Goal: Task Accomplishment & Management: Use online tool/utility

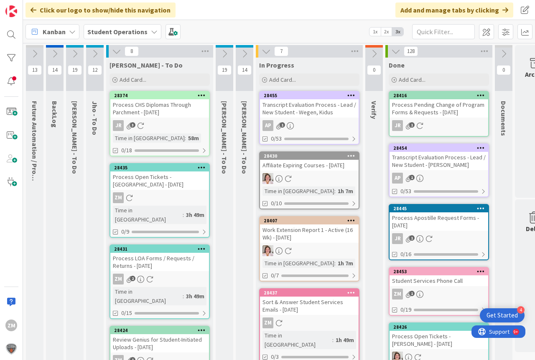
scroll to position [0, 25]
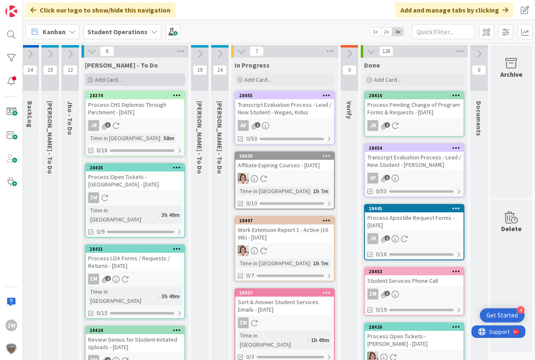
click at [107, 82] on span "Add Card..." at bounding box center [108, 80] width 27 height 8
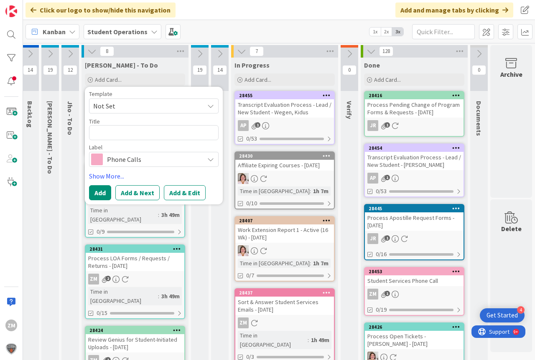
click at [212, 107] on icon at bounding box center [210, 106] width 7 height 7
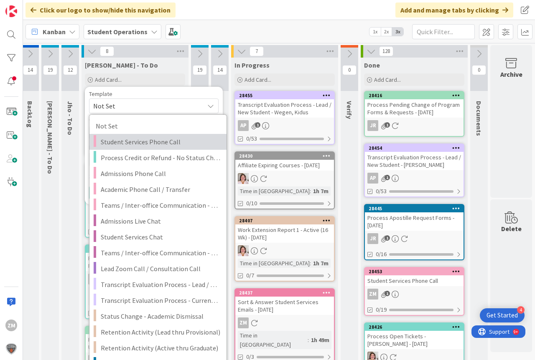
click at [151, 142] on span "Student Services Phone Call" at bounding box center [160, 142] width 119 height 11
type textarea "x"
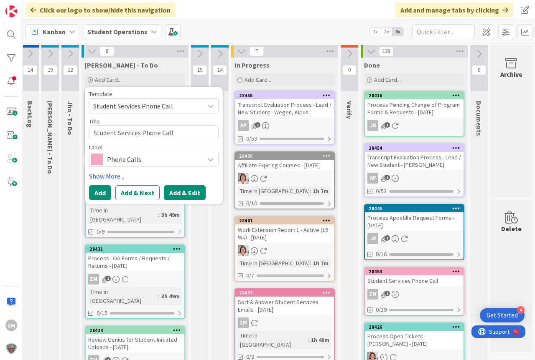
click at [184, 193] on button "Add & Edit" at bounding box center [185, 192] width 42 height 15
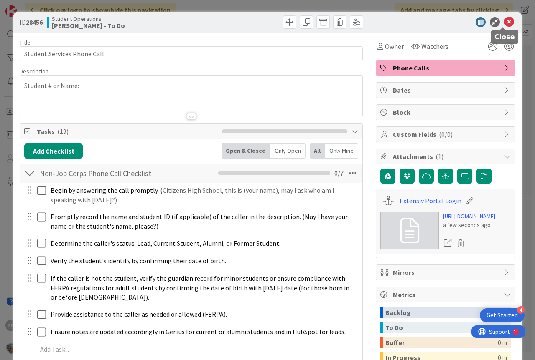
click at [504, 23] on icon at bounding box center [509, 22] width 10 height 10
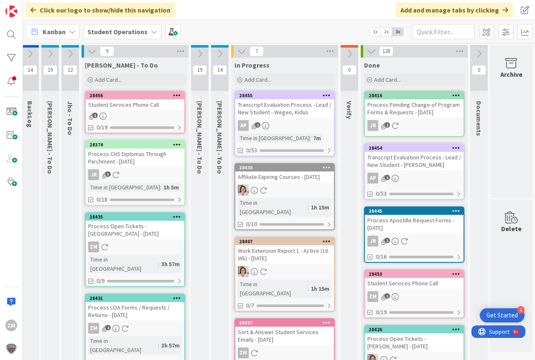
click at [176, 94] on icon at bounding box center [177, 95] width 8 height 6
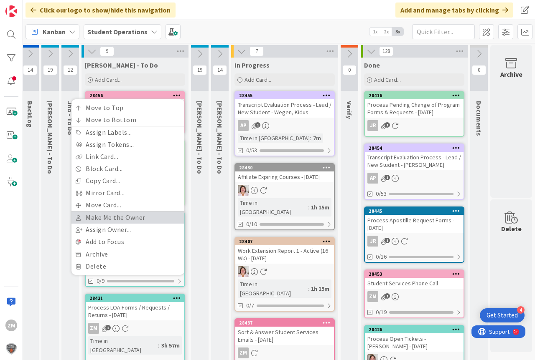
click at [119, 219] on link "Make Me the Owner" at bounding box center [127, 218] width 113 height 12
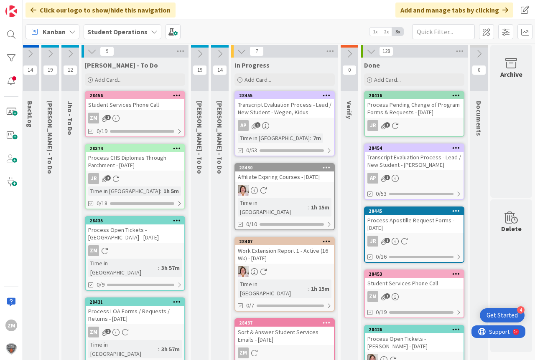
click at [109, 110] on div "Student Services Phone Call" at bounding box center [135, 104] width 99 height 11
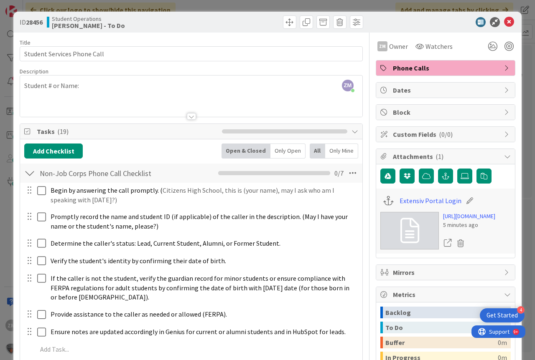
click at [94, 85] on div "ZM [PERSON_NAME] just joined Student # or Name:" at bounding box center [191, 96] width 342 height 41
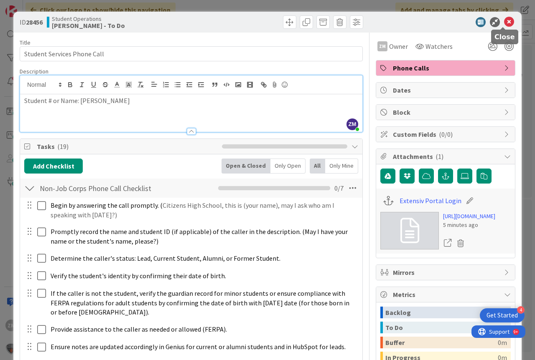
click at [504, 24] on icon at bounding box center [509, 22] width 10 height 10
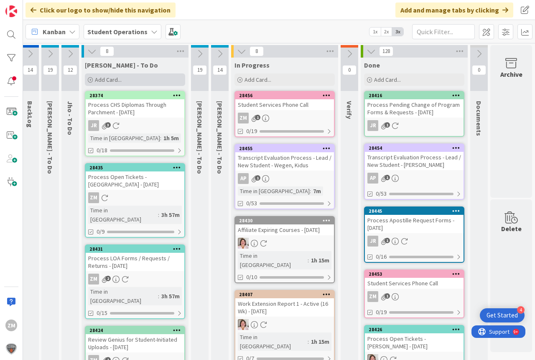
click at [106, 79] on span "Add Card..." at bounding box center [108, 80] width 27 height 8
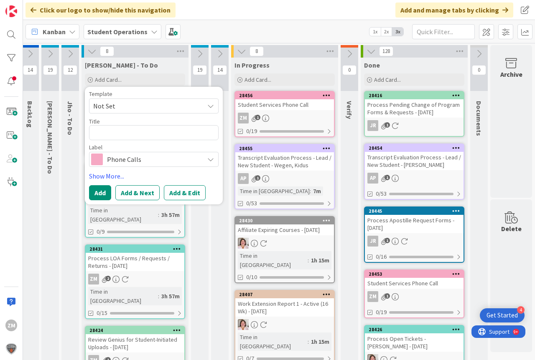
click at [211, 107] on icon at bounding box center [210, 106] width 7 height 7
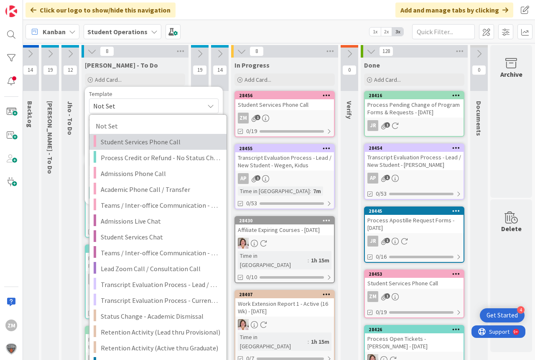
click at [137, 140] on span "Student Services Phone Call" at bounding box center [160, 142] width 119 height 11
type textarea "x"
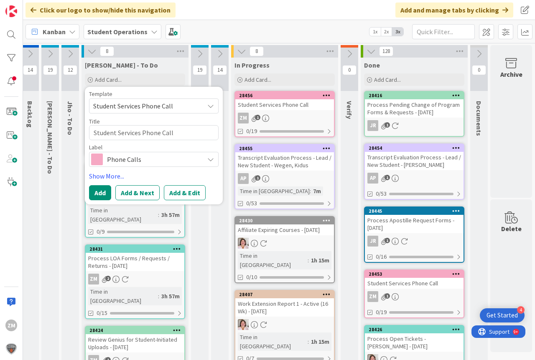
click at [182, 190] on button "Add & Edit" at bounding box center [185, 192] width 42 height 15
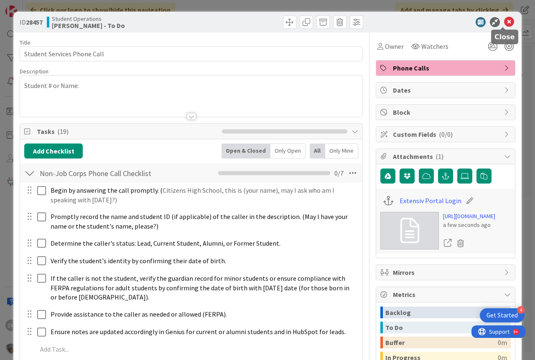
drag, startPoint x: 502, startPoint y: 19, endPoint x: 489, endPoint y: 23, distance: 13.7
click at [504, 19] on icon at bounding box center [509, 22] width 10 height 10
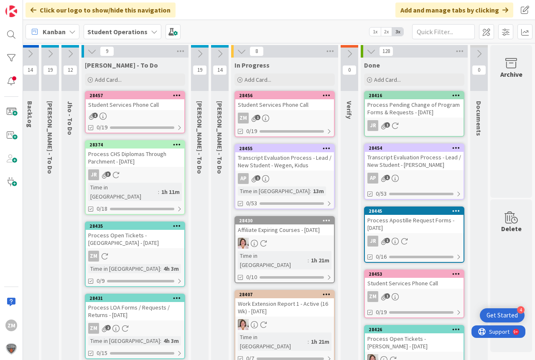
drag, startPoint x: 178, startPoint y: 94, endPoint x: 179, endPoint y: 99, distance: 5.0
click at [179, 94] on icon at bounding box center [177, 95] width 8 height 6
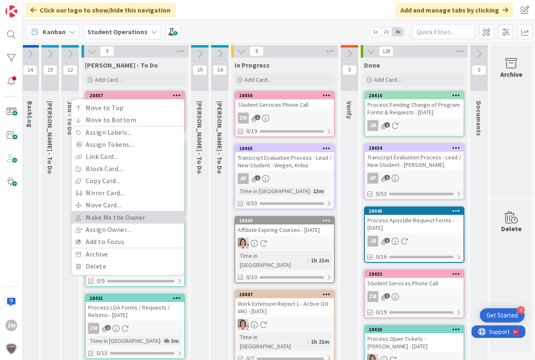
click at [132, 220] on link "Make Me the Owner" at bounding box center [127, 218] width 113 height 12
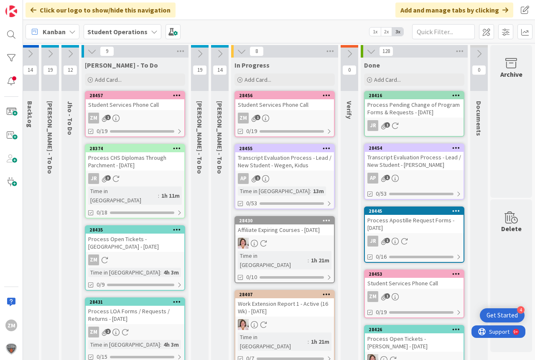
click at [135, 112] on link "28457 Move to Top Move to Bottom Assign Labels... Assign Tokens... Link Card...…" at bounding box center [135, 114] width 100 height 46
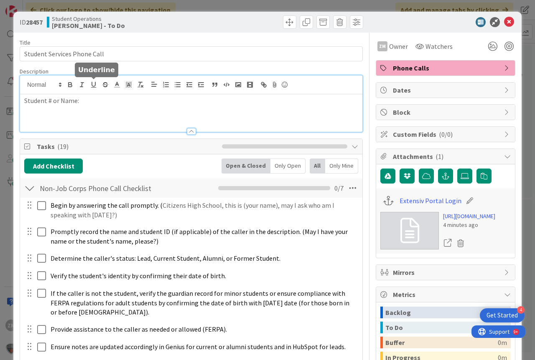
click at [98, 88] on div "Student # or Name:" at bounding box center [191, 104] width 342 height 56
click at [504, 18] on icon at bounding box center [509, 22] width 10 height 10
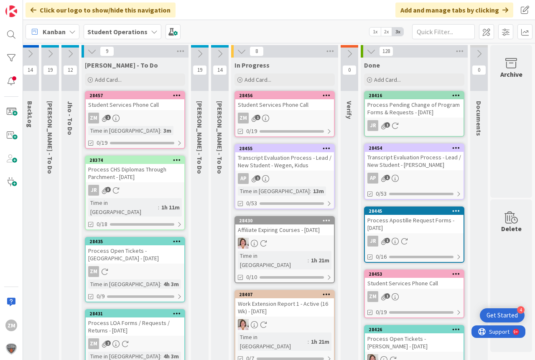
scroll to position [0, 19]
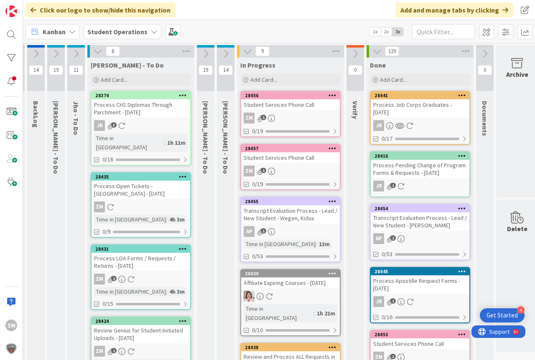
click at [284, 112] on link "28456 Student Services Phone Call ZM 1 0/19" at bounding box center [290, 114] width 100 height 46
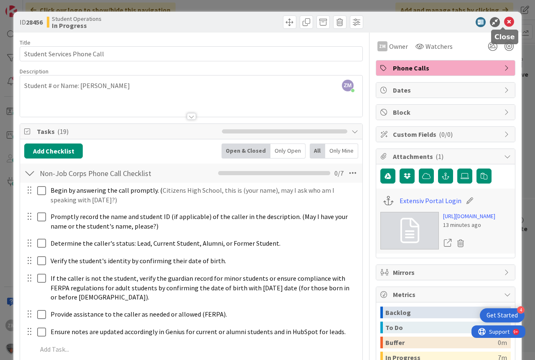
click at [504, 20] on icon at bounding box center [509, 22] width 10 height 10
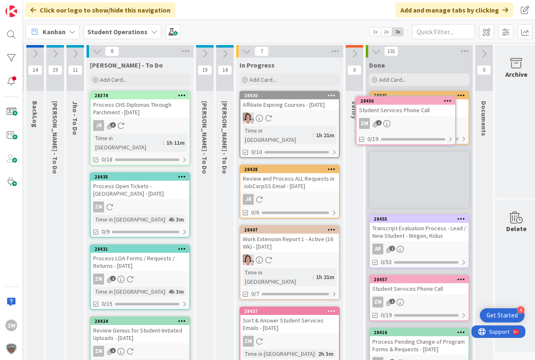
scroll to position [0, 27]
